Goal: Information Seeking & Learning: Learn about a topic

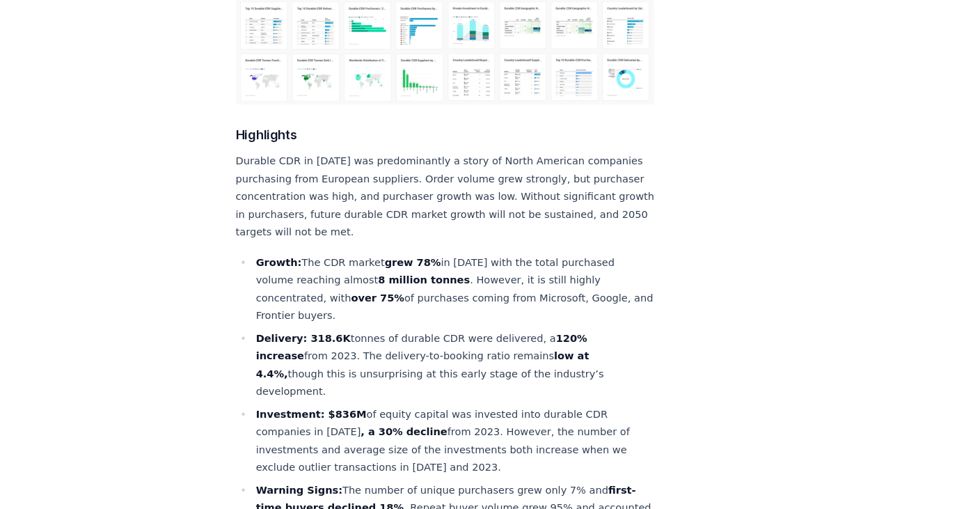
scroll to position [418, 0]
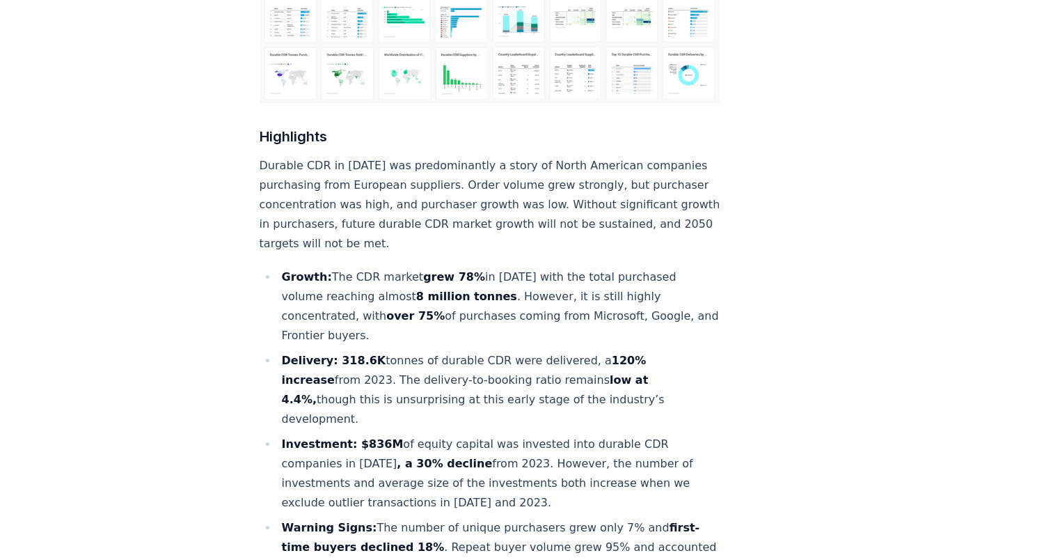
drag, startPoint x: 333, startPoint y: 314, endPoint x: 514, endPoint y: 315, distance: 180.9
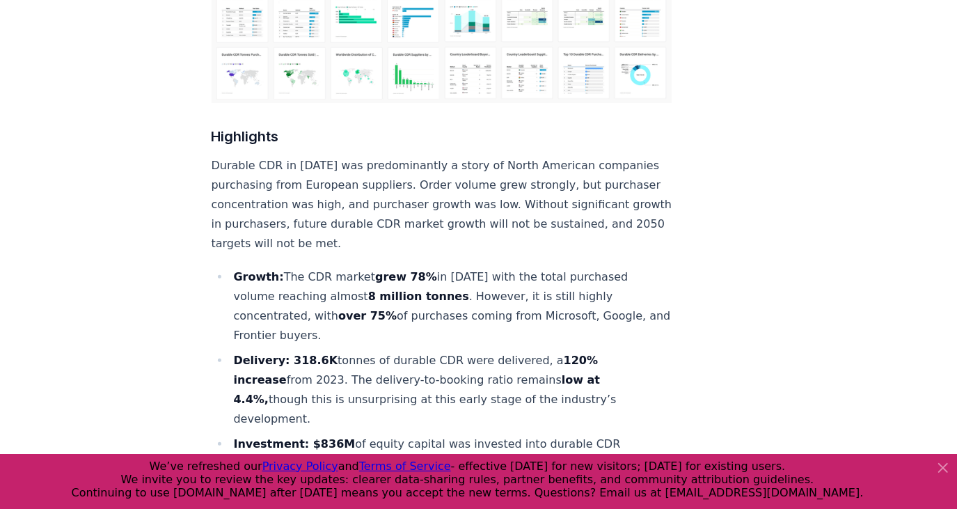
drag, startPoint x: 285, startPoint y: 230, endPoint x: 436, endPoint y: 285, distance: 160.7
click at [436, 285] on li "Growth: The CDR market grew 78% in [DATE] with the total purchased volume reach…" at bounding box center [451, 306] width 443 height 78
copy li "he CDR market grew 78% in [DATE] with the total purchased volume reaching almos…"
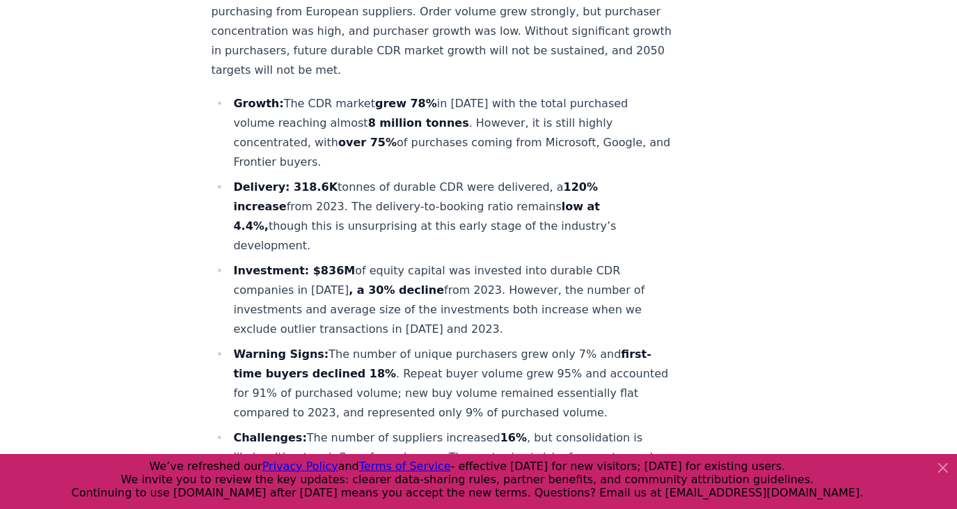
scroll to position [607, 0]
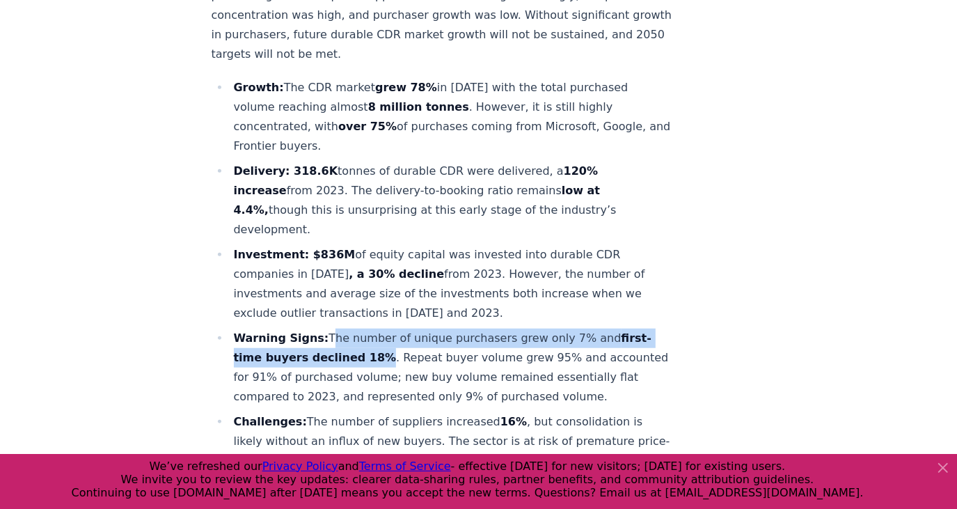
drag, startPoint x: 370, startPoint y: 294, endPoint x: 318, endPoint y: 281, distance: 53.7
click at [318, 328] on li "Warning Signs: The number of unique purchasers grew only 7% and first-time buye…" at bounding box center [451, 367] width 443 height 78
copy li "The number of unique purchasers grew only 7% and first-time buyers declined 18%"
